Goal: Task Accomplishment & Management: Manage account settings

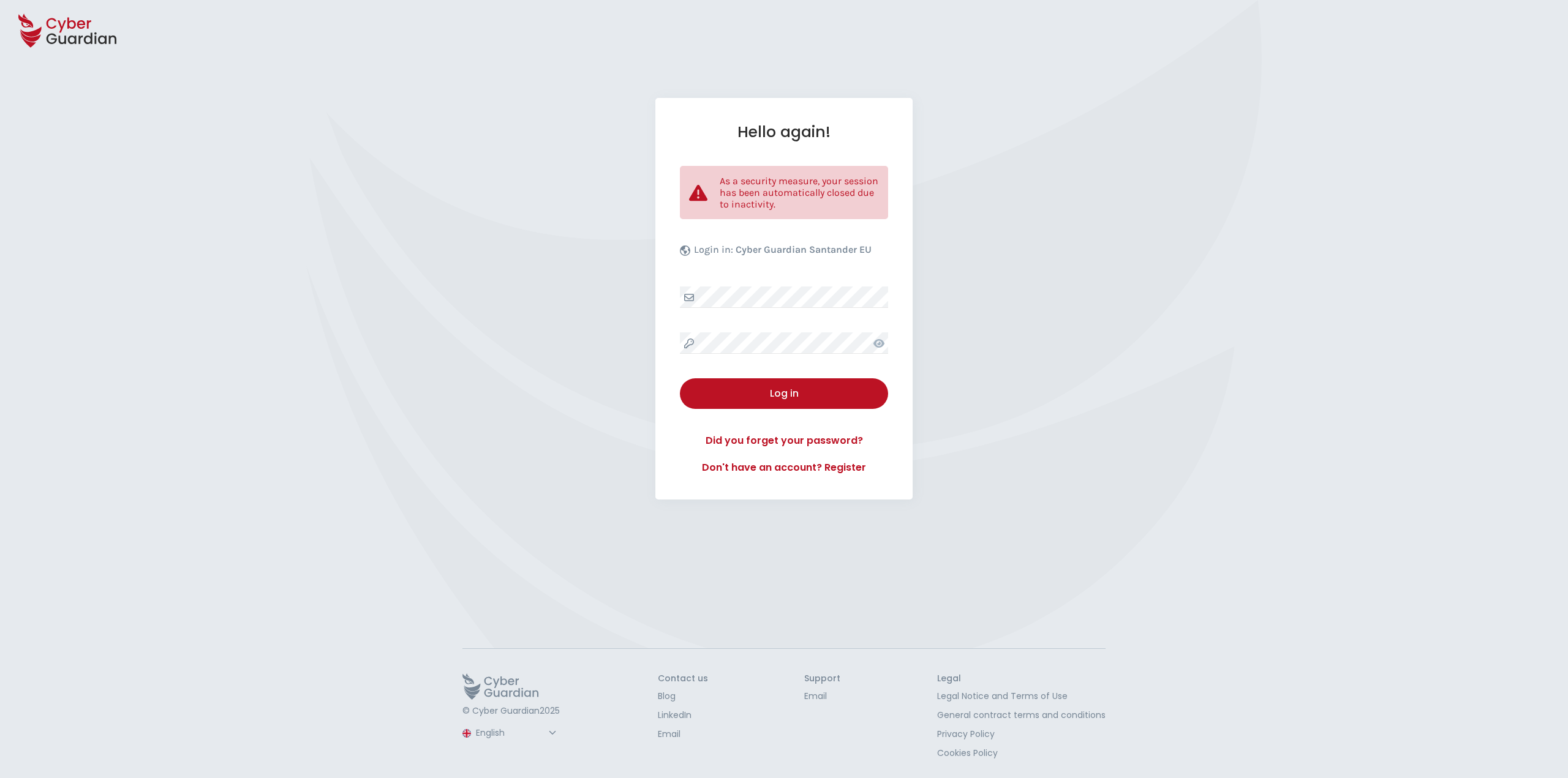
select select "English"
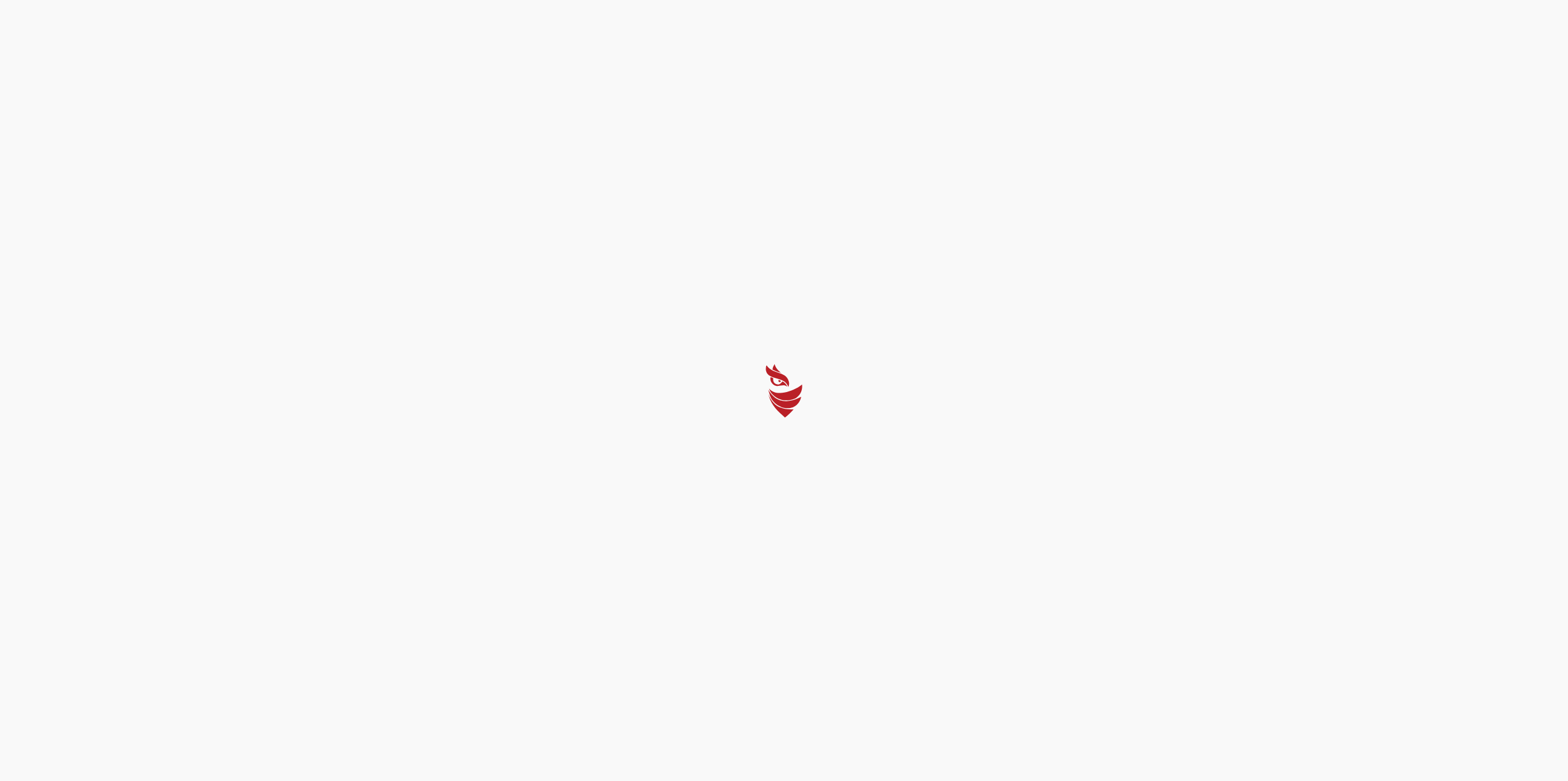
select select "English"
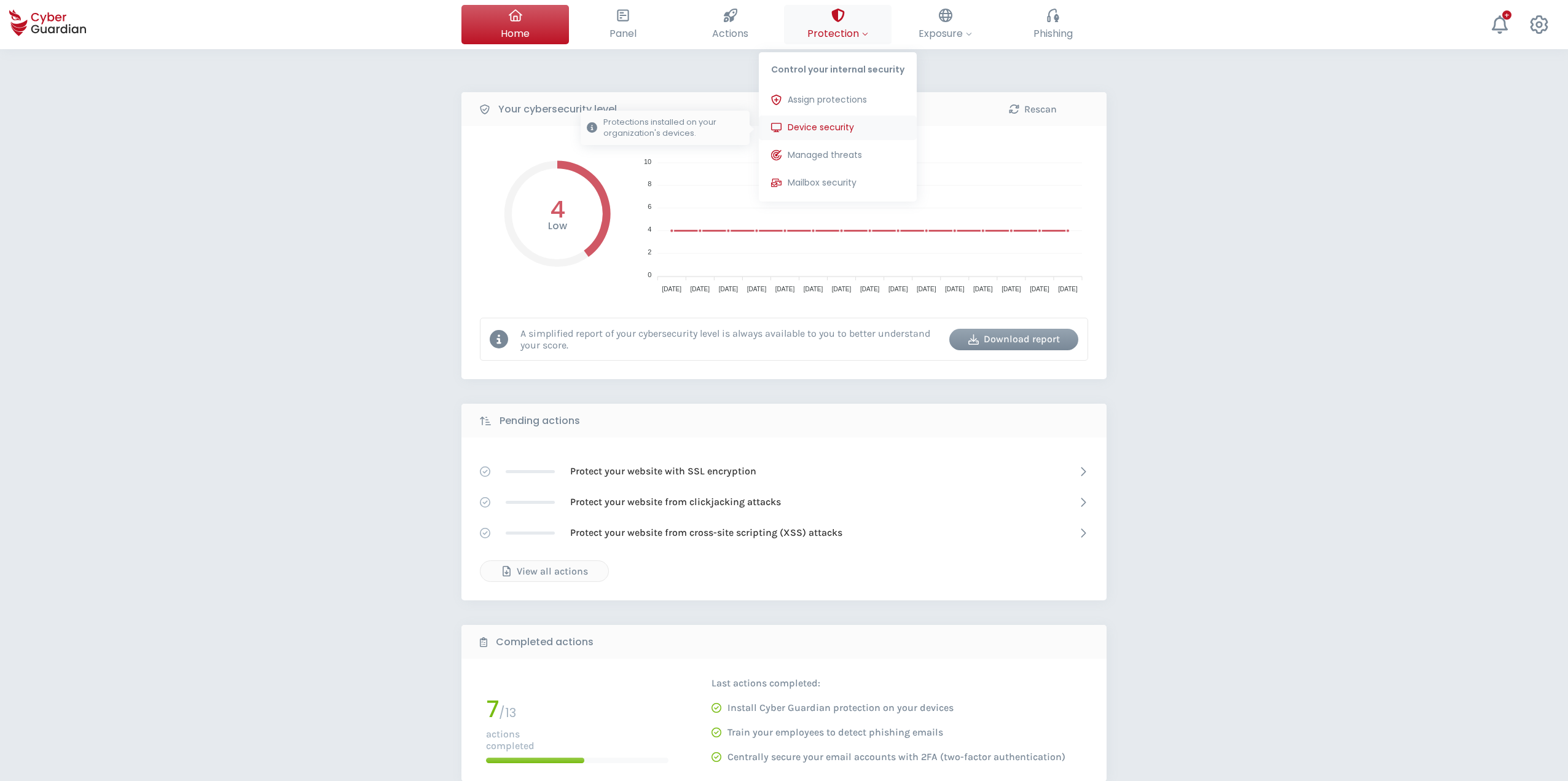
click at [805, 122] on span "Device security" at bounding box center [821, 127] width 66 height 13
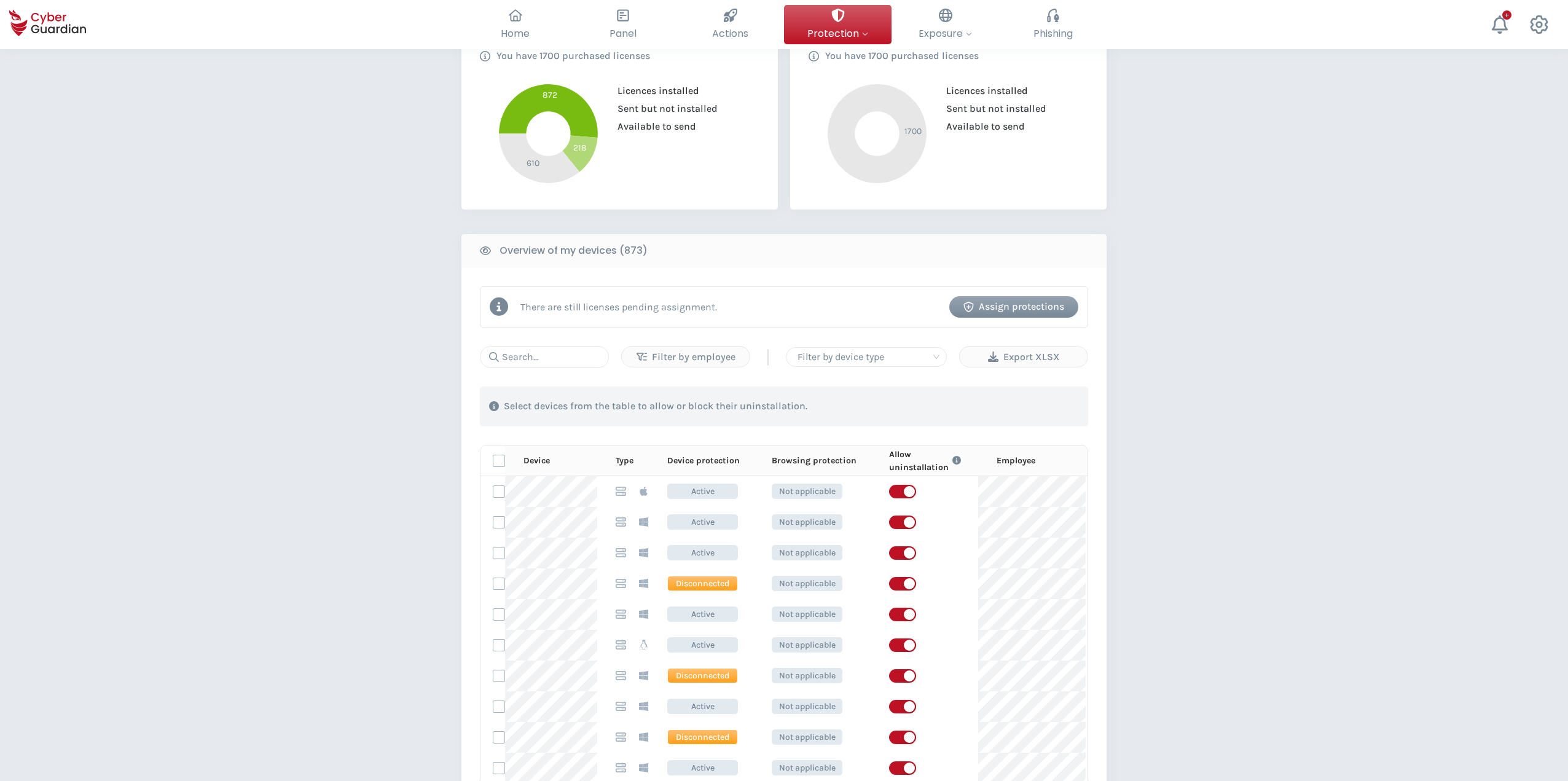
scroll to position [307, 0]
click at [1270, 717] on div "PROTECTION > Device security How does it work? Add employees Install the protec…" at bounding box center [784, 403] width 1568 height 1322
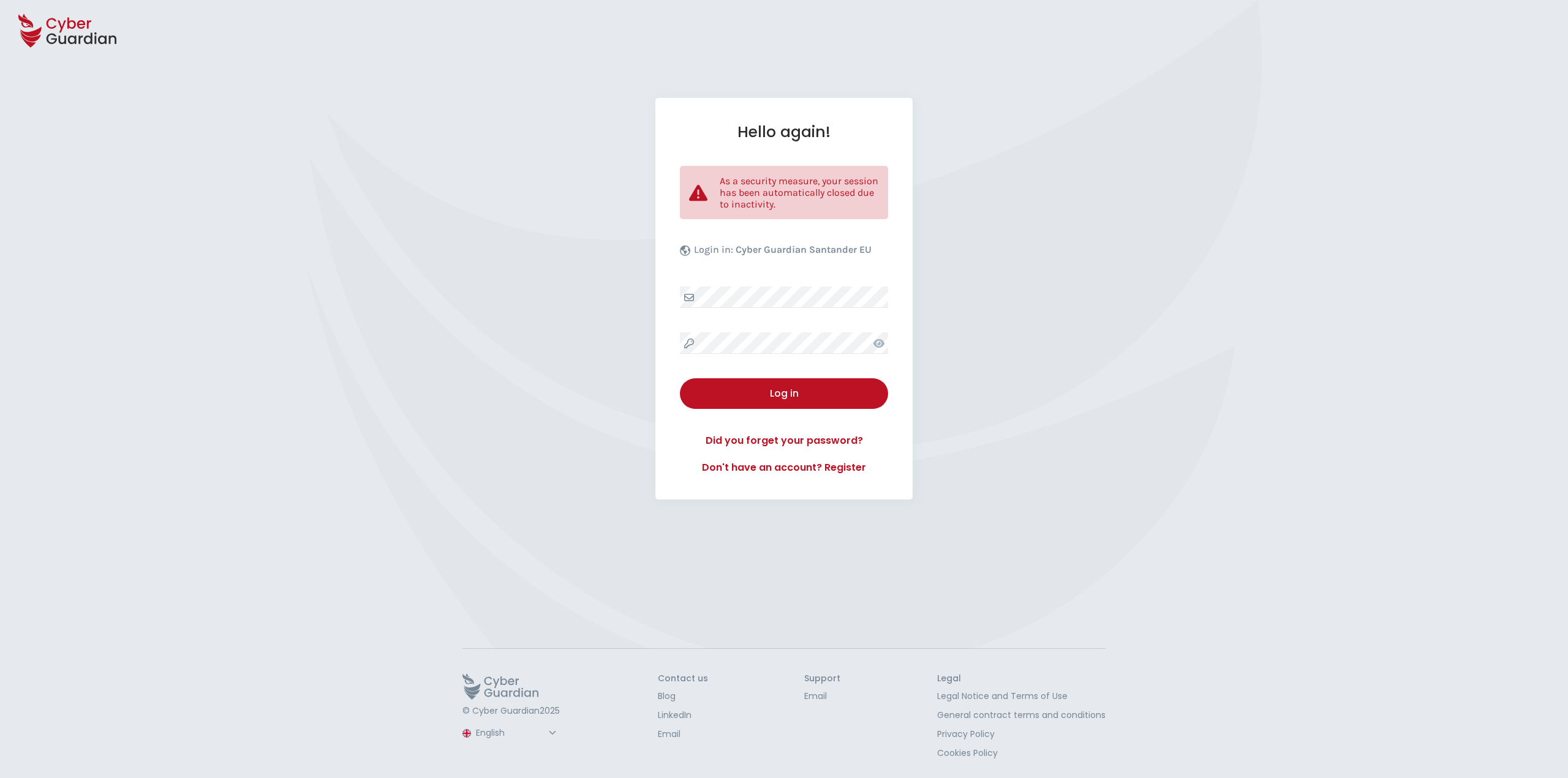
select select "English"
